Goal: Book appointment/travel/reservation

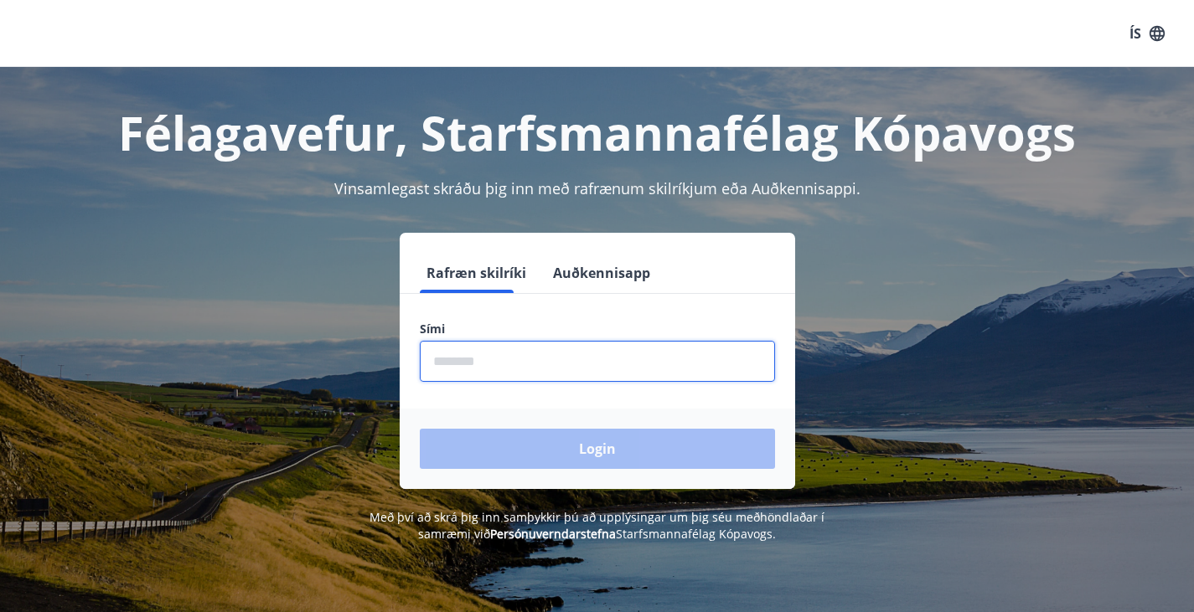
click at [525, 380] on input "phone" at bounding box center [597, 361] width 355 height 41
type input "********"
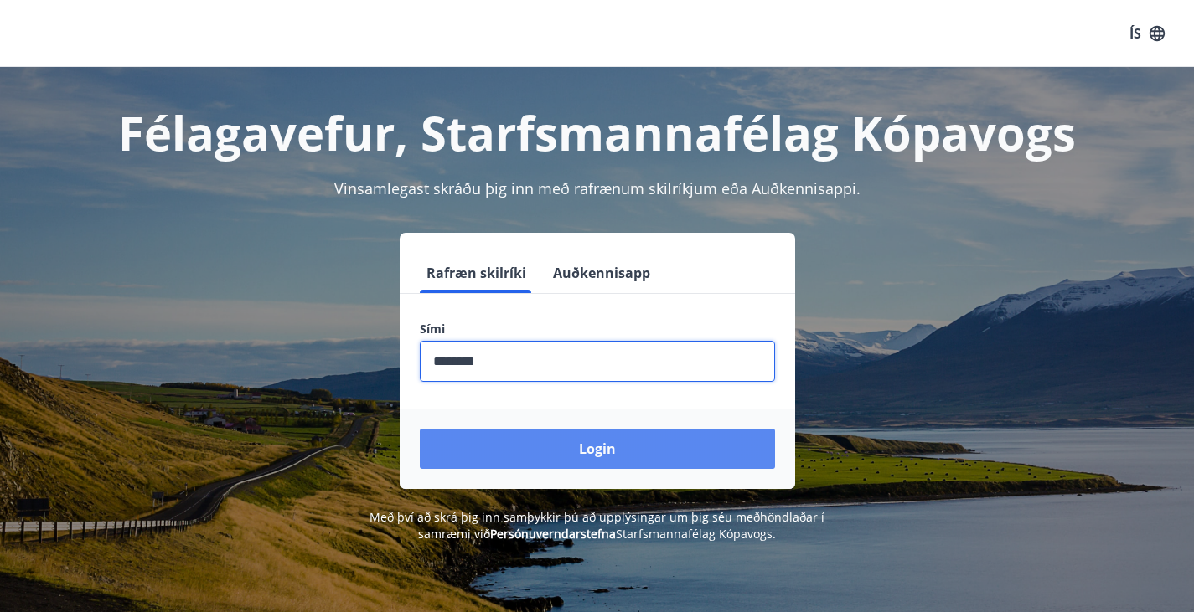
click at [567, 445] on button "Login" at bounding box center [597, 449] width 355 height 40
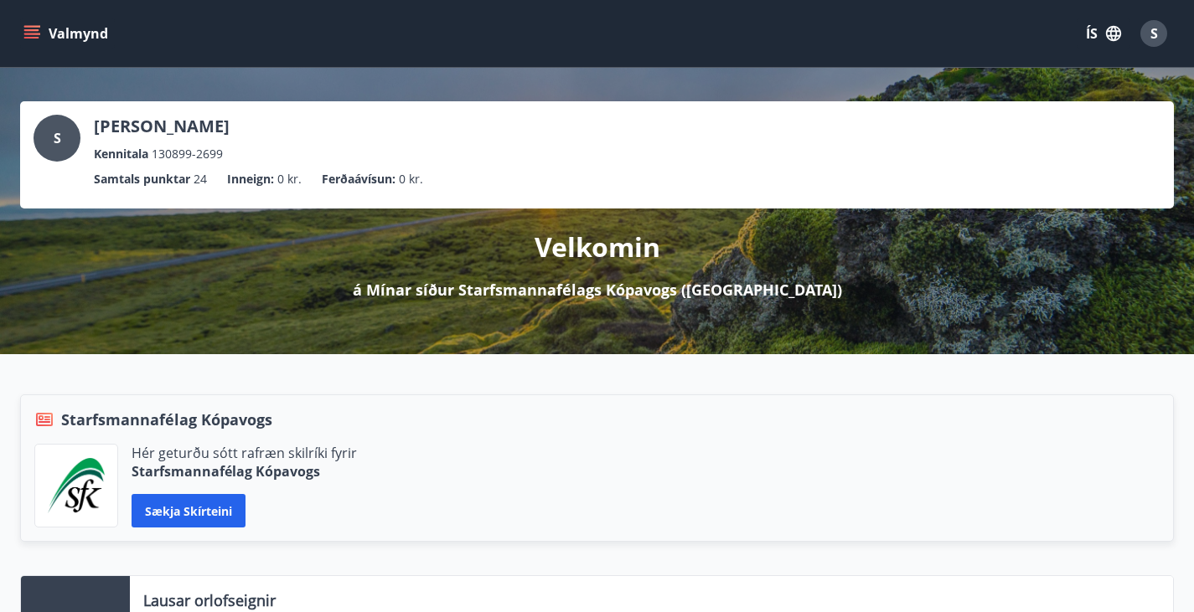
click at [13, 33] on div "Valmynd ÍS S" at bounding box center [597, 33] width 1194 height 67
click at [21, 34] on button "Valmynd" at bounding box center [67, 33] width 95 height 30
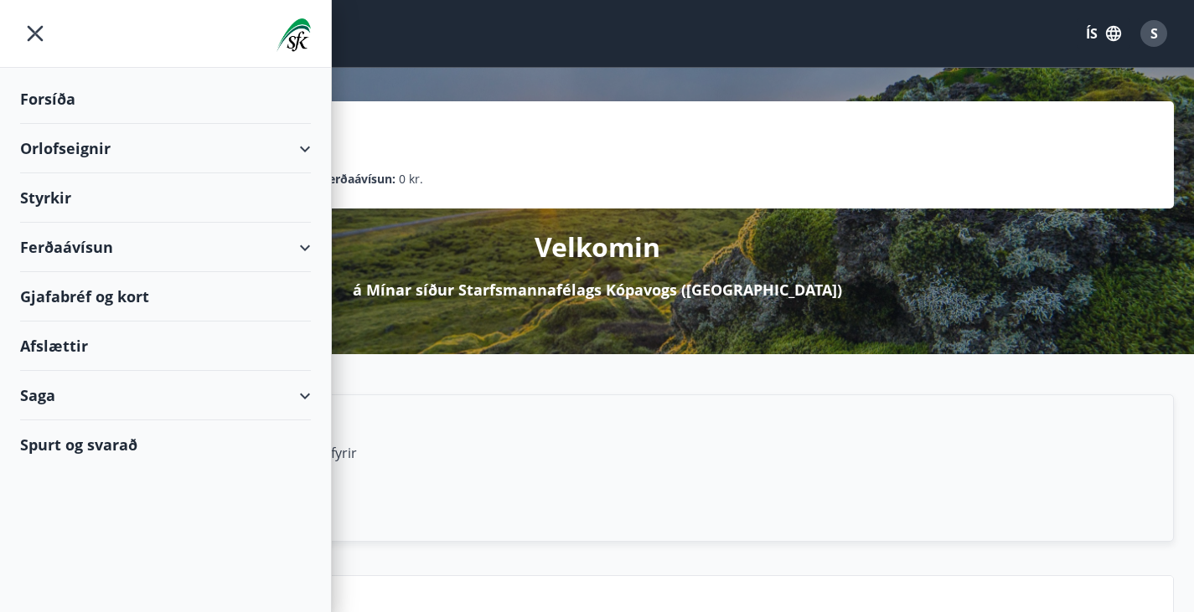
click at [96, 147] on div "Orlofseignir" at bounding box center [165, 148] width 291 height 49
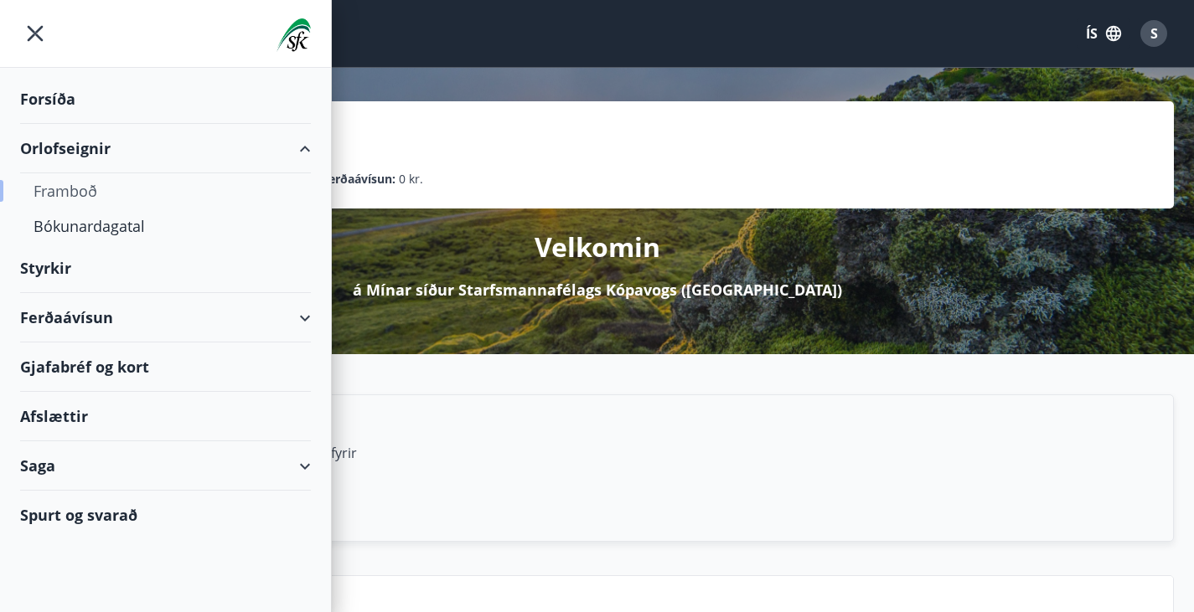
click at [84, 203] on div "Framboð" at bounding box center [166, 190] width 264 height 35
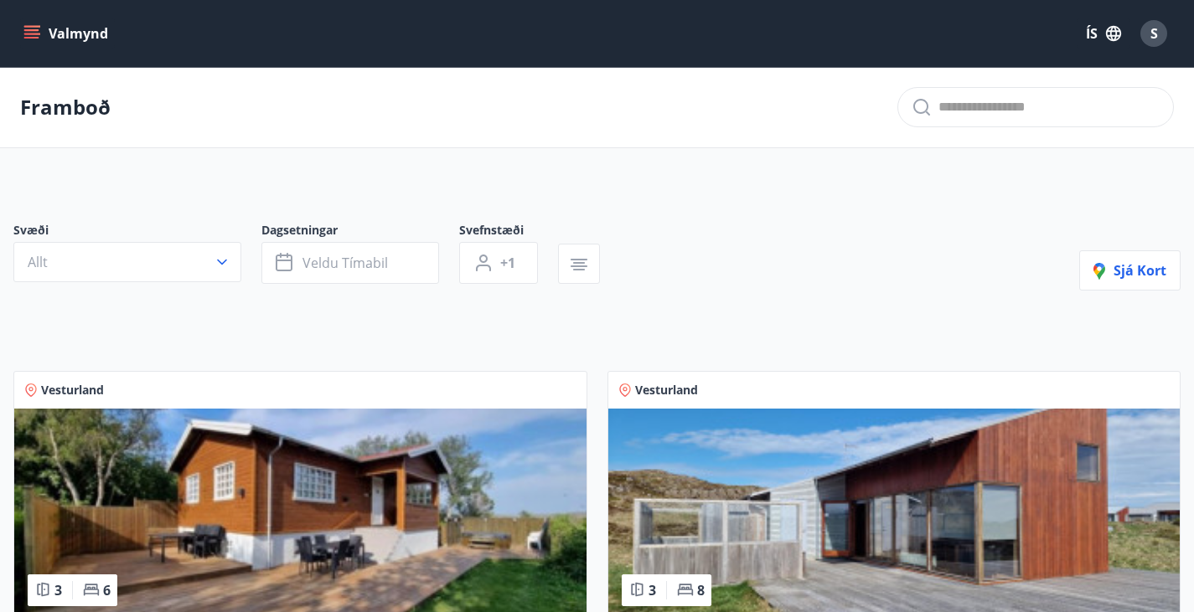
click at [9, 21] on div "Valmynd ÍS S" at bounding box center [597, 33] width 1194 height 67
click at [24, 29] on button "Valmynd" at bounding box center [67, 33] width 95 height 30
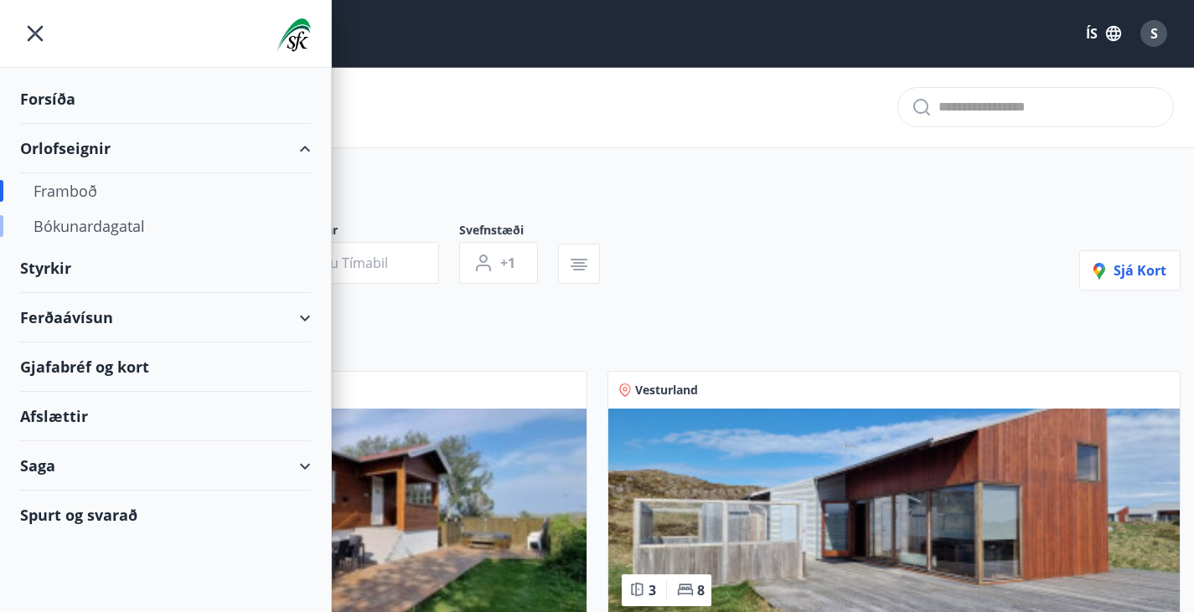
click at [111, 225] on div "Bókunardagatal" at bounding box center [166, 226] width 264 height 35
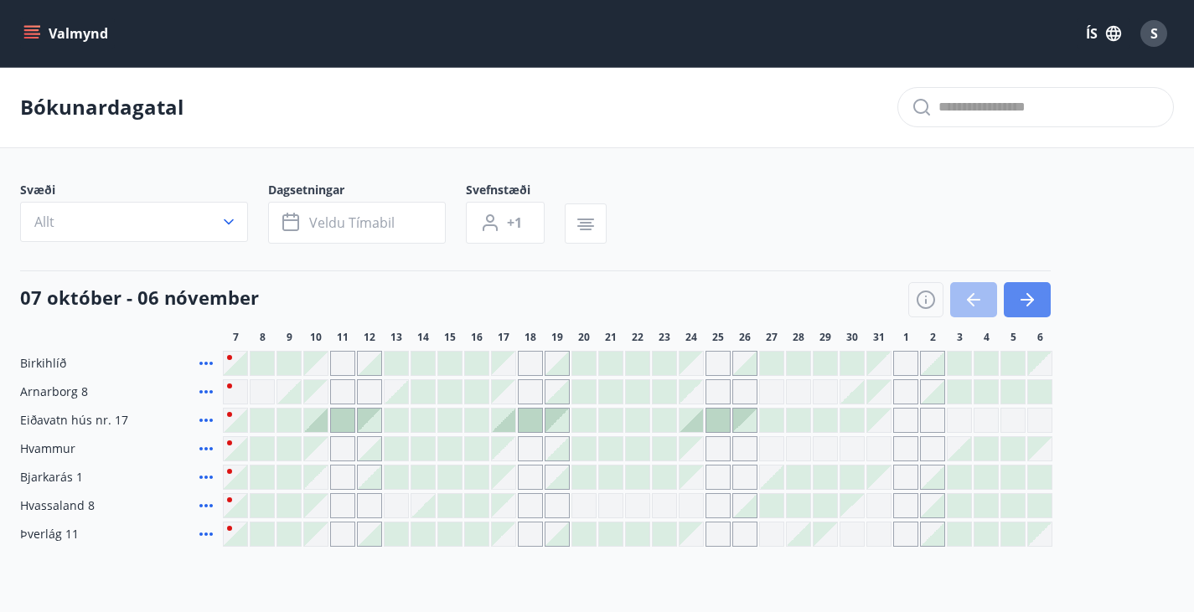
click at [1021, 301] on icon "button" at bounding box center [1026, 300] width 13 height 2
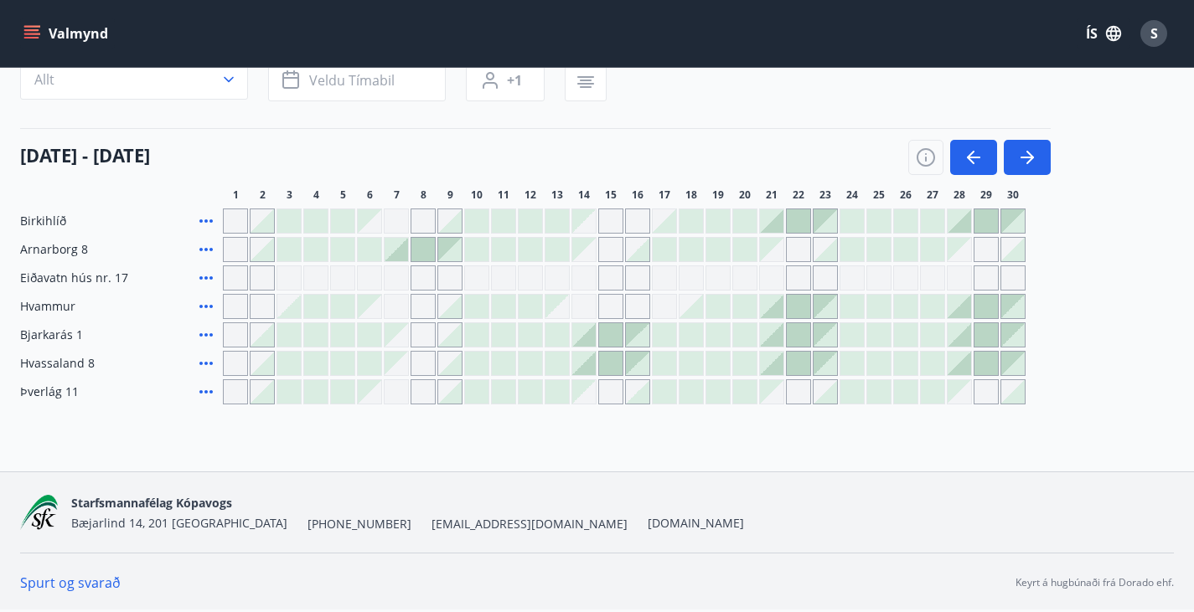
scroll to position [72, 0]
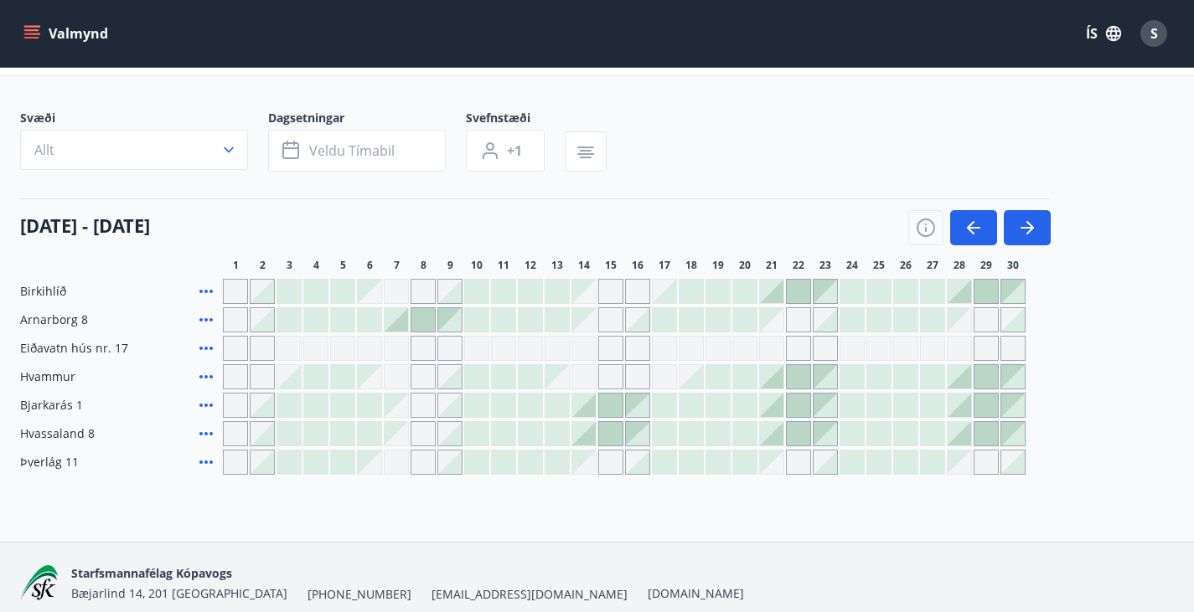
click at [264, 332] on div at bounding box center [261, 319] width 23 height 23
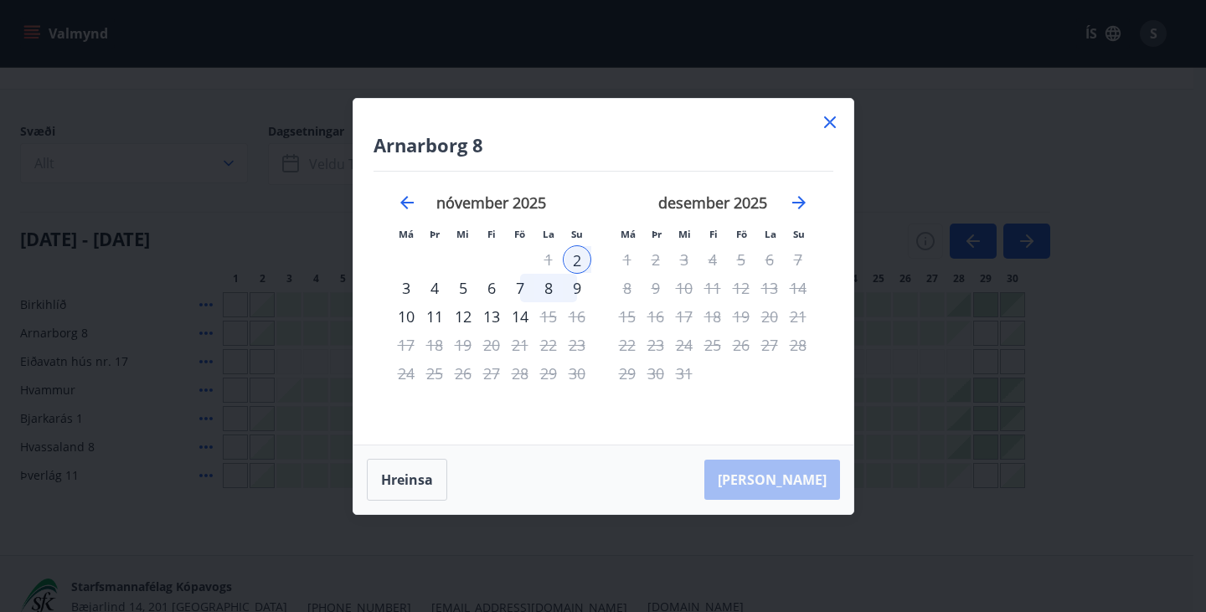
click at [834, 118] on icon at bounding box center [830, 122] width 20 height 20
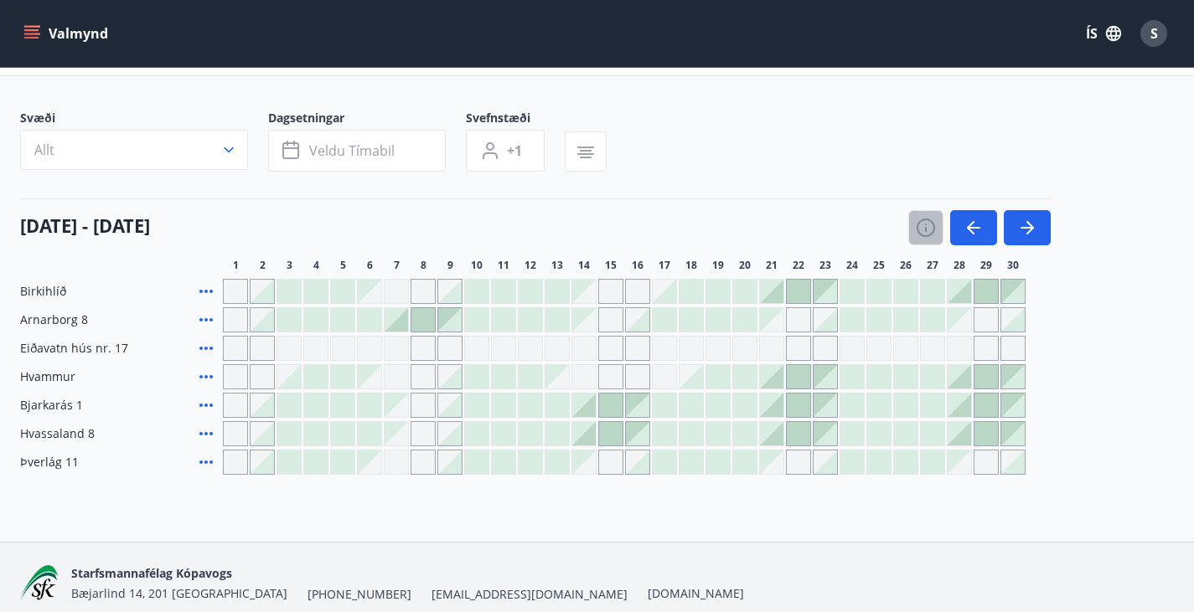
click at [934, 238] on icon "button" at bounding box center [926, 228] width 20 height 20
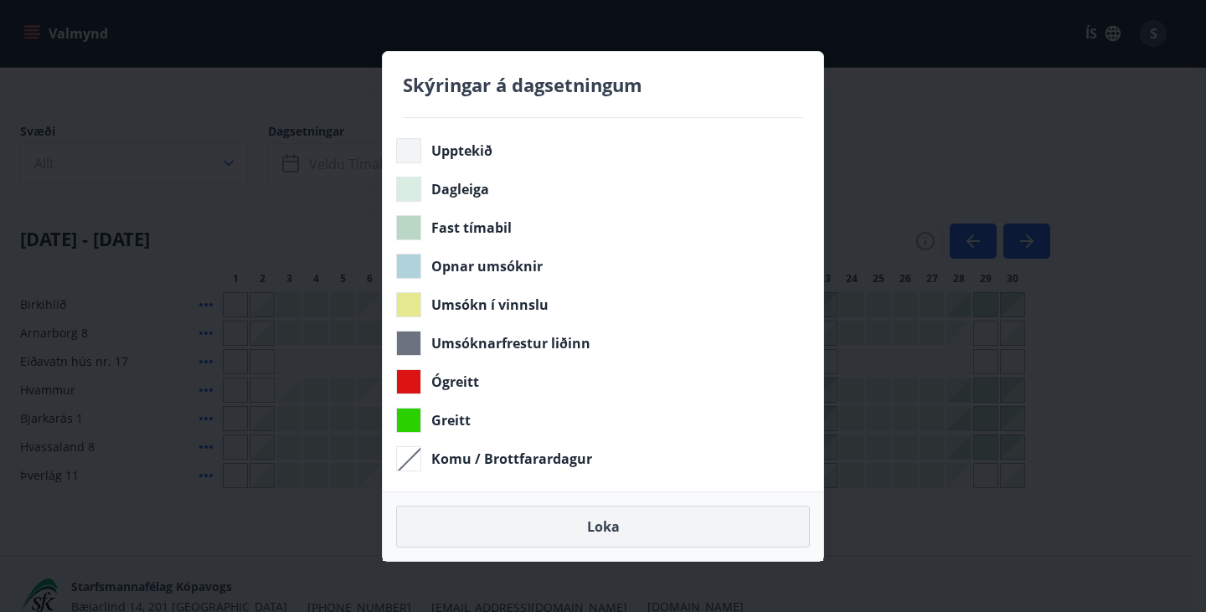
click at [591, 524] on button "Loka" at bounding box center [603, 527] width 414 height 42
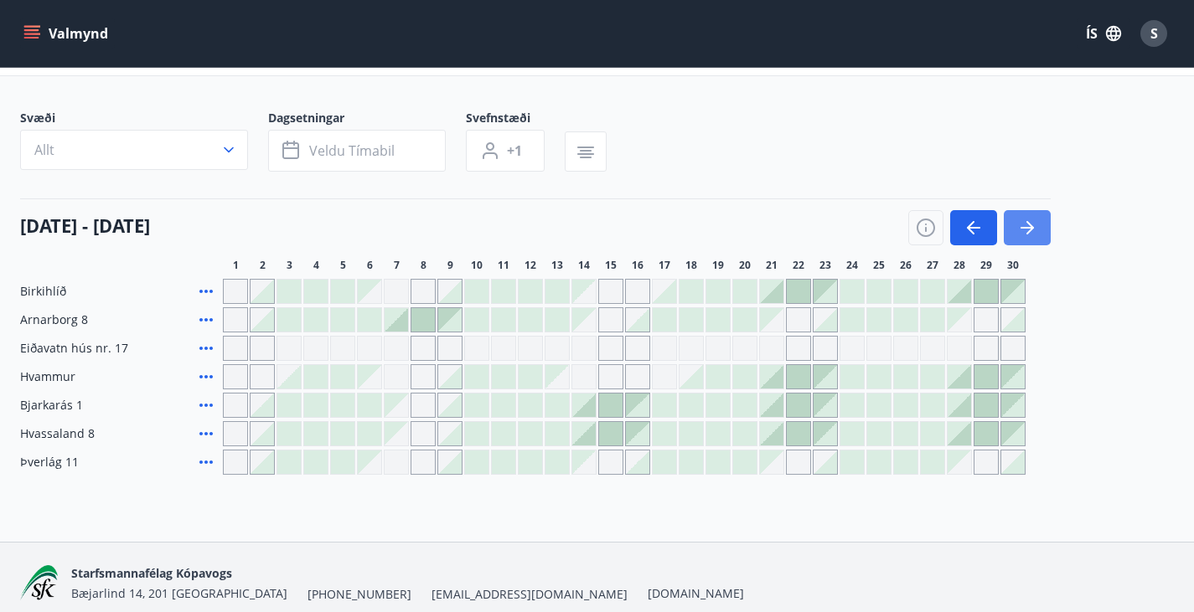
click at [1041, 245] on button "button" at bounding box center [1027, 227] width 47 height 35
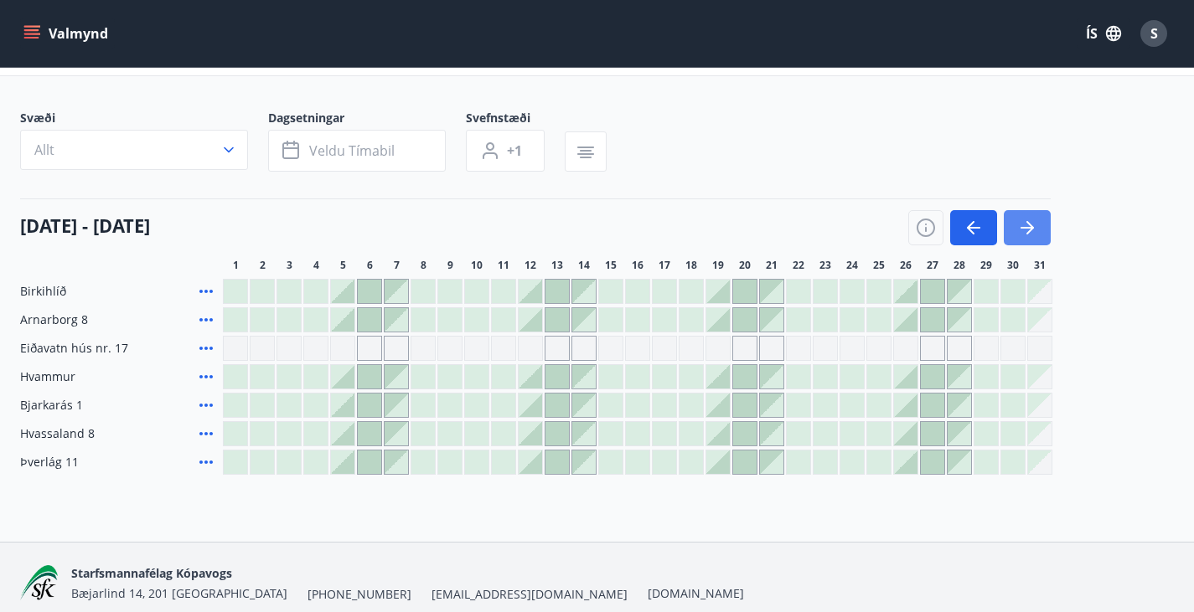
click at [1041, 245] on button "button" at bounding box center [1027, 227] width 47 height 35
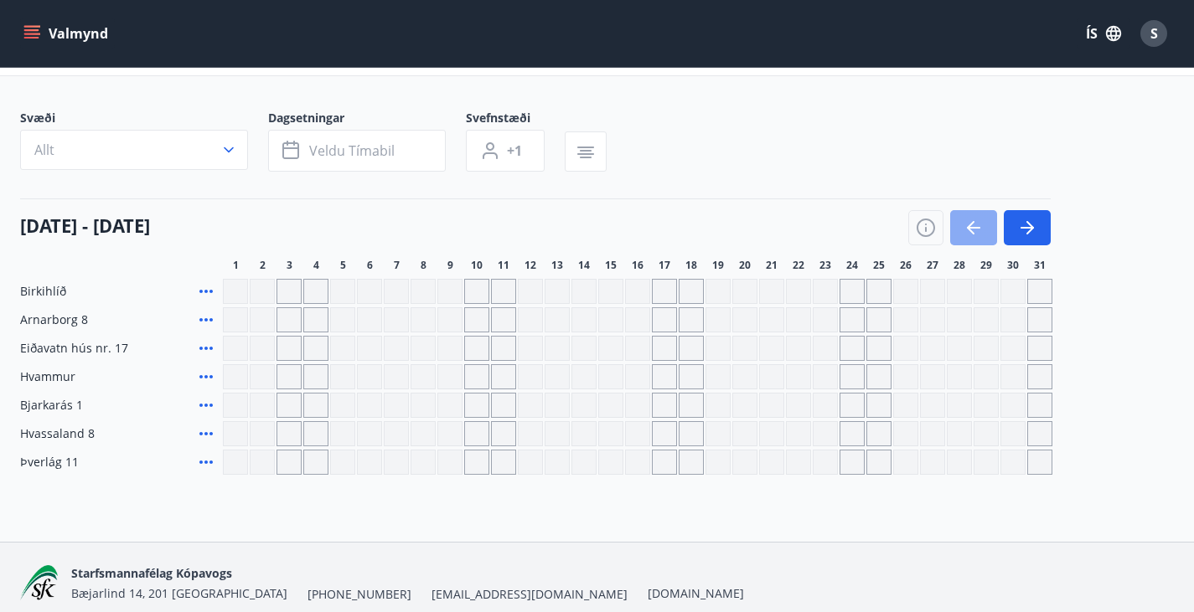
click at [994, 245] on button "button" at bounding box center [973, 227] width 47 height 35
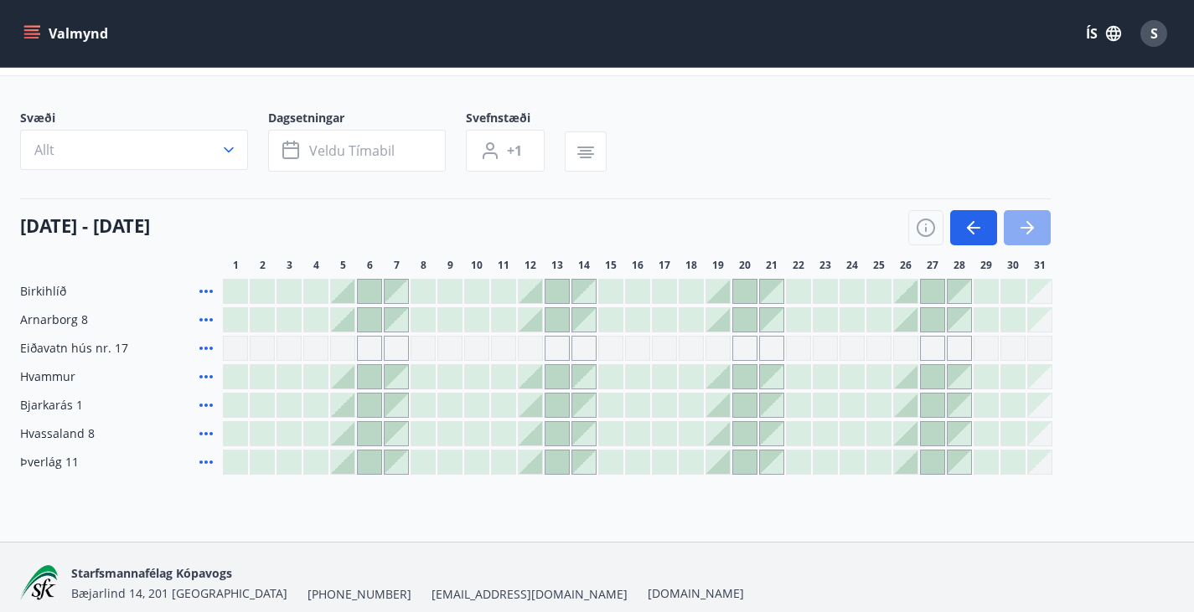
click at [1034, 238] on icon "button" at bounding box center [1027, 228] width 20 height 20
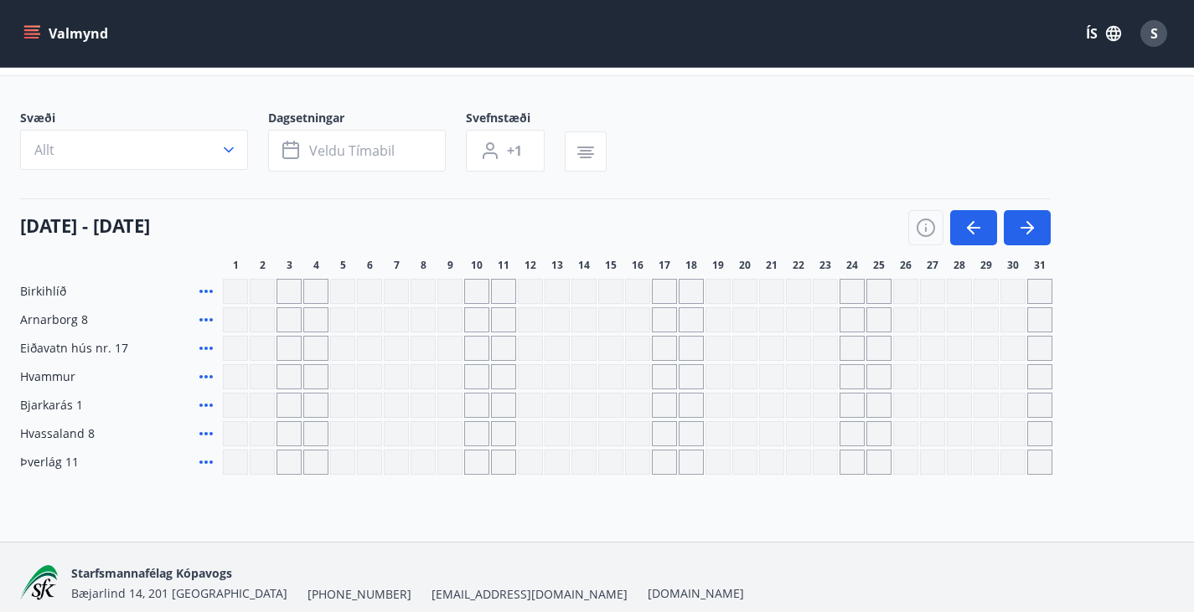
click at [40, 32] on button "Valmynd" at bounding box center [67, 33] width 95 height 30
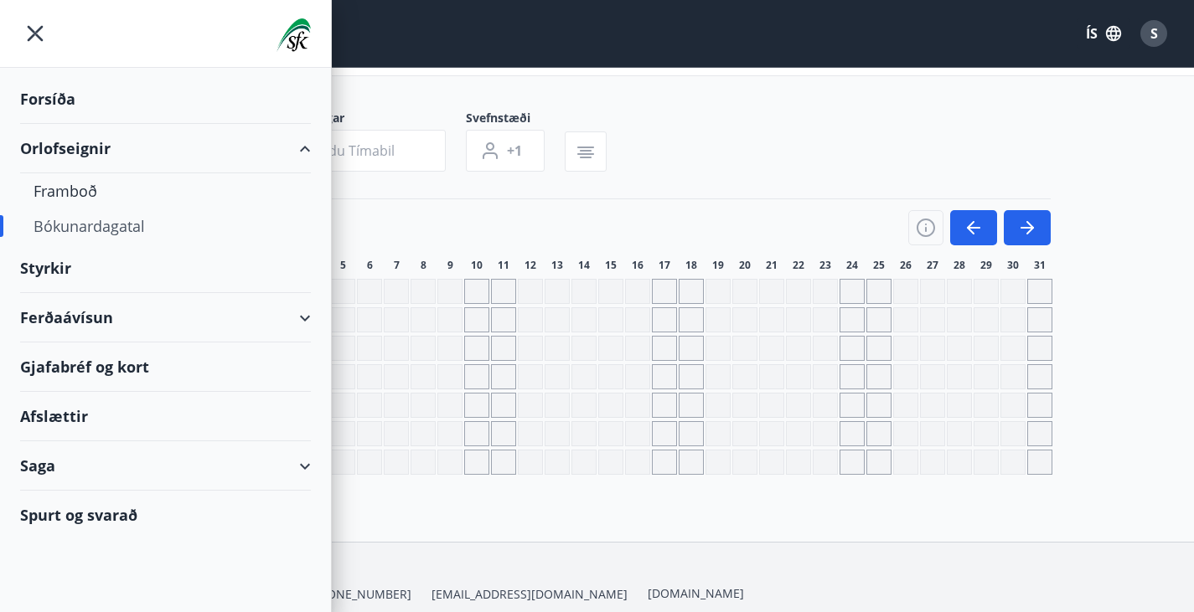
click at [147, 372] on div "Gjafabréf og kort" at bounding box center [165, 367] width 291 height 49
